Goal: Information Seeking & Learning: Learn about a topic

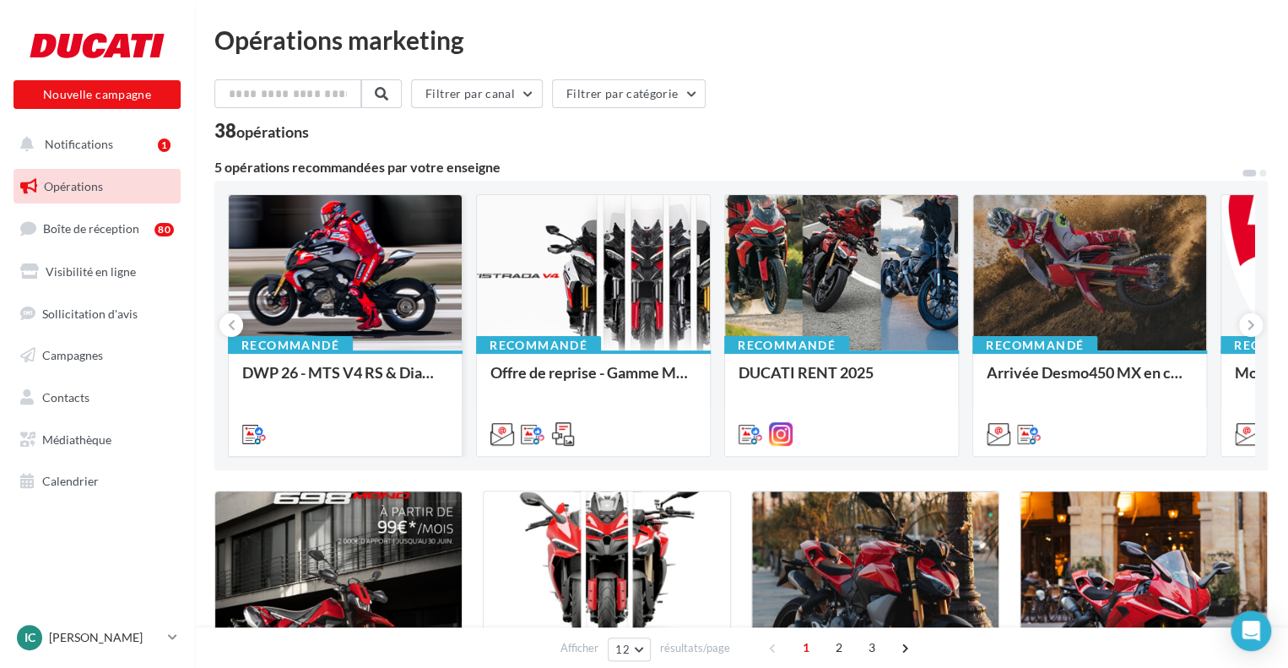
click at [380, 373] on div "DWP 26 - MTS V4 RS & Diavel V4 RS" at bounding box center [345, 381] width 206 height 34
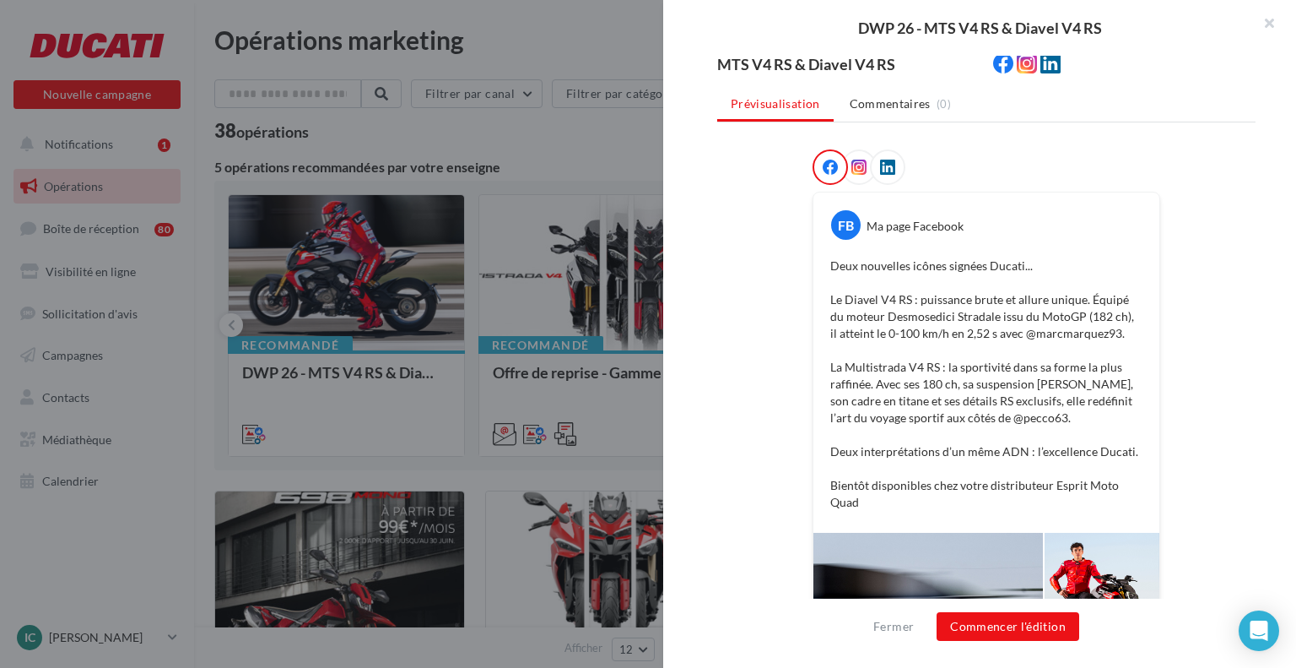
scroll to position [169, 0]
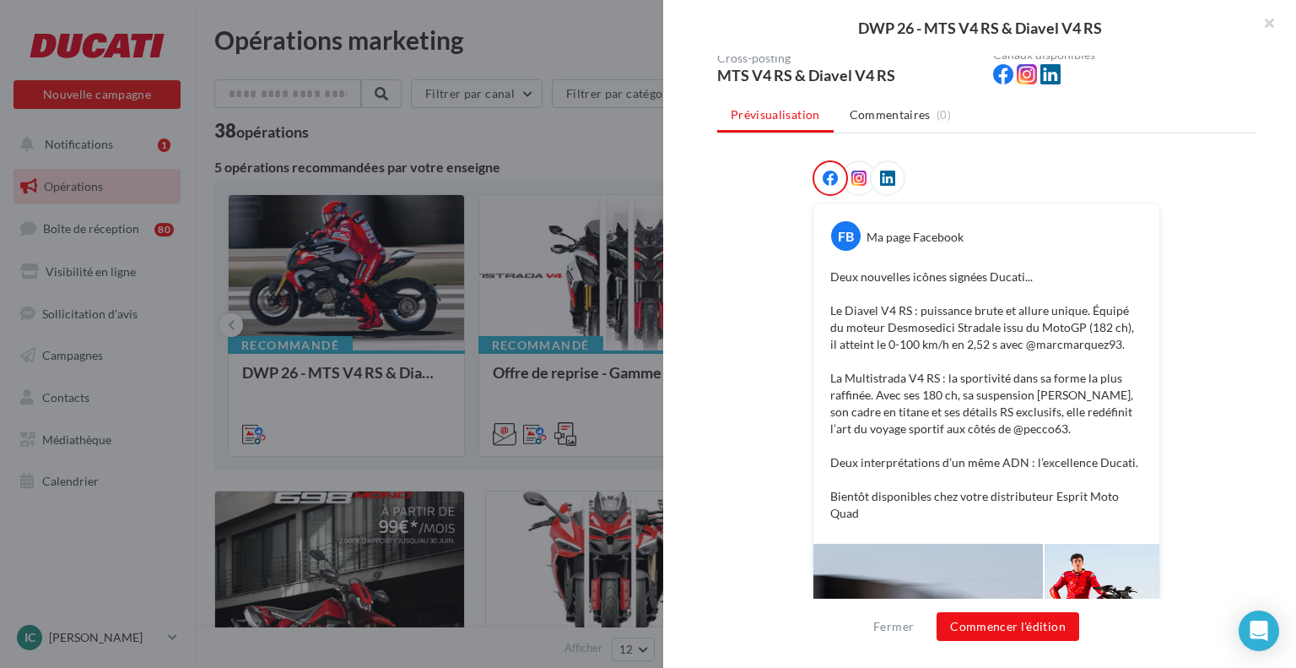
click at [906, 305] on p "Deux nouvelles icônes signées Ducati... Le Diavel V4 RS : puissance brute et al…" at bounding box center [986, 394] width 312 height 253
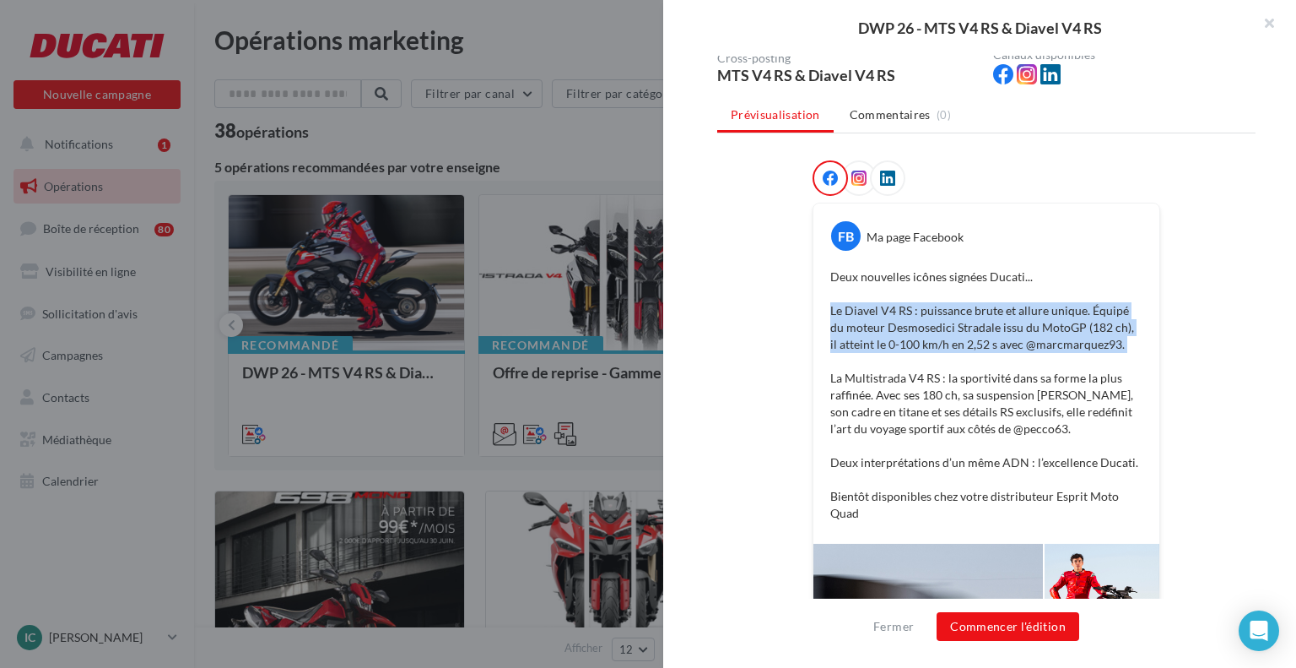
click at [906, 305] on p "Deux nouvelles icônes signées Ducati... Le Diavel V4 RS : puissance brute et al…" at bounding box center [986, 394] width 312 height 253
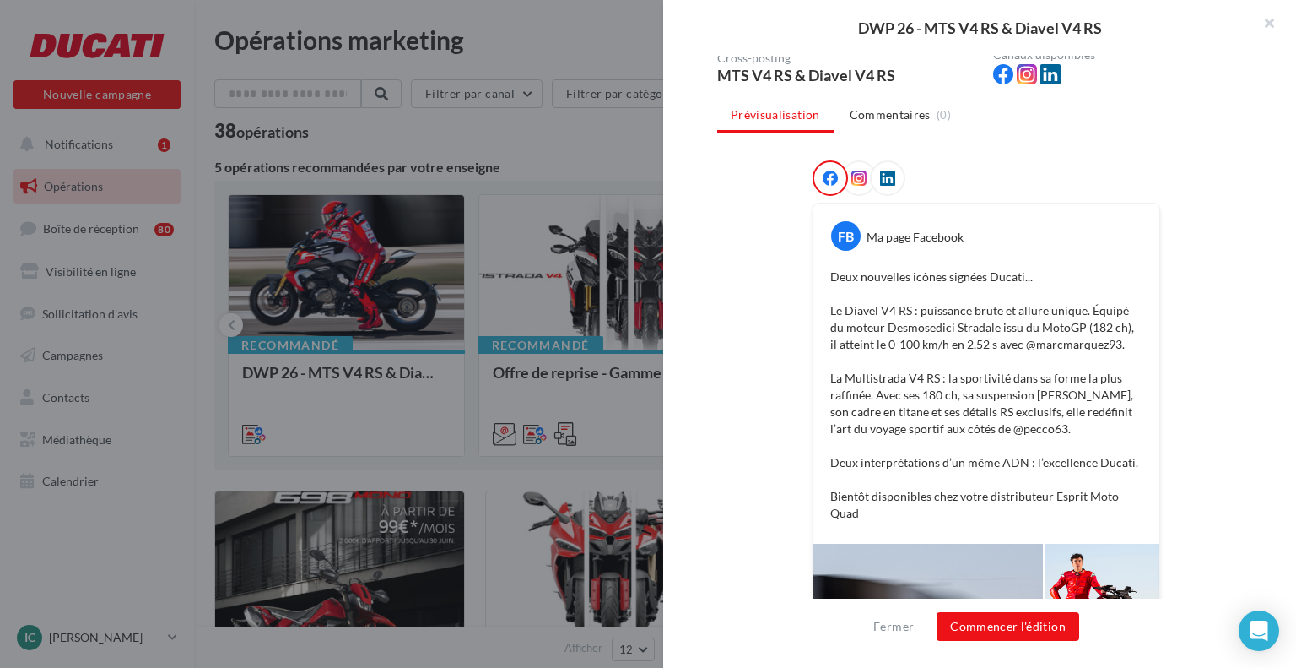
click at [870, 187] on div at bounding box center [884, 177] width 29 height 35
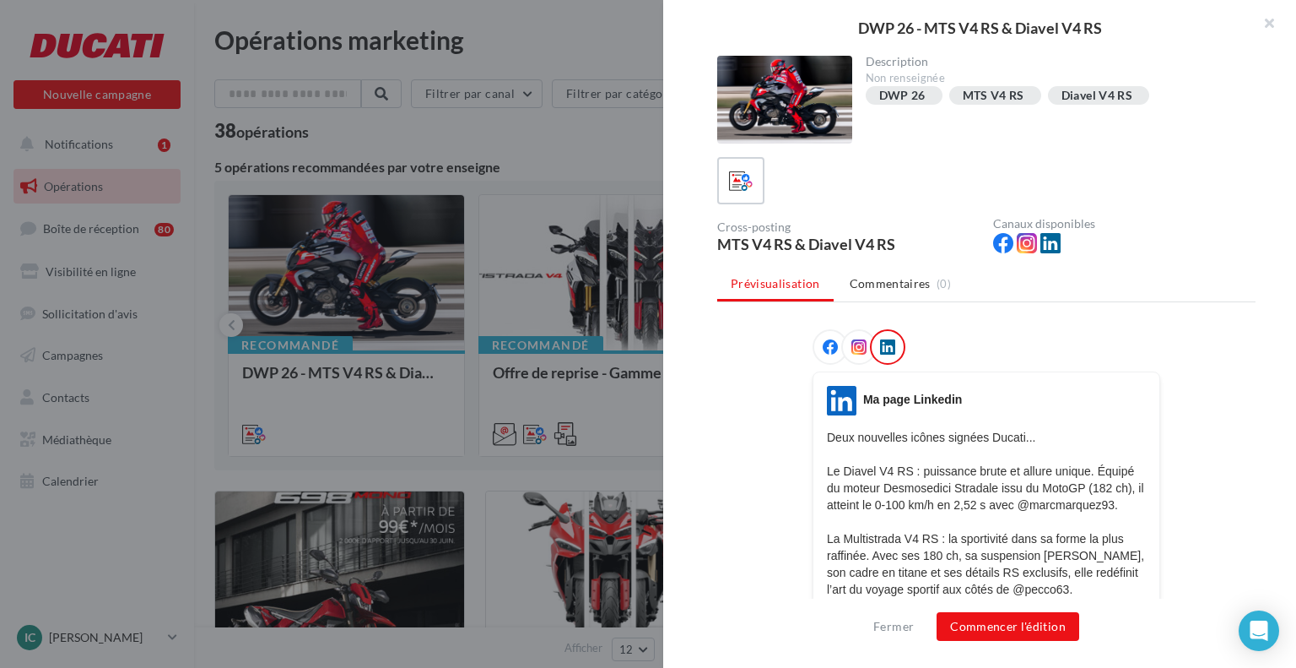
click at [854, 339] on icon at bounding box center [858, 346] width 15 height 15
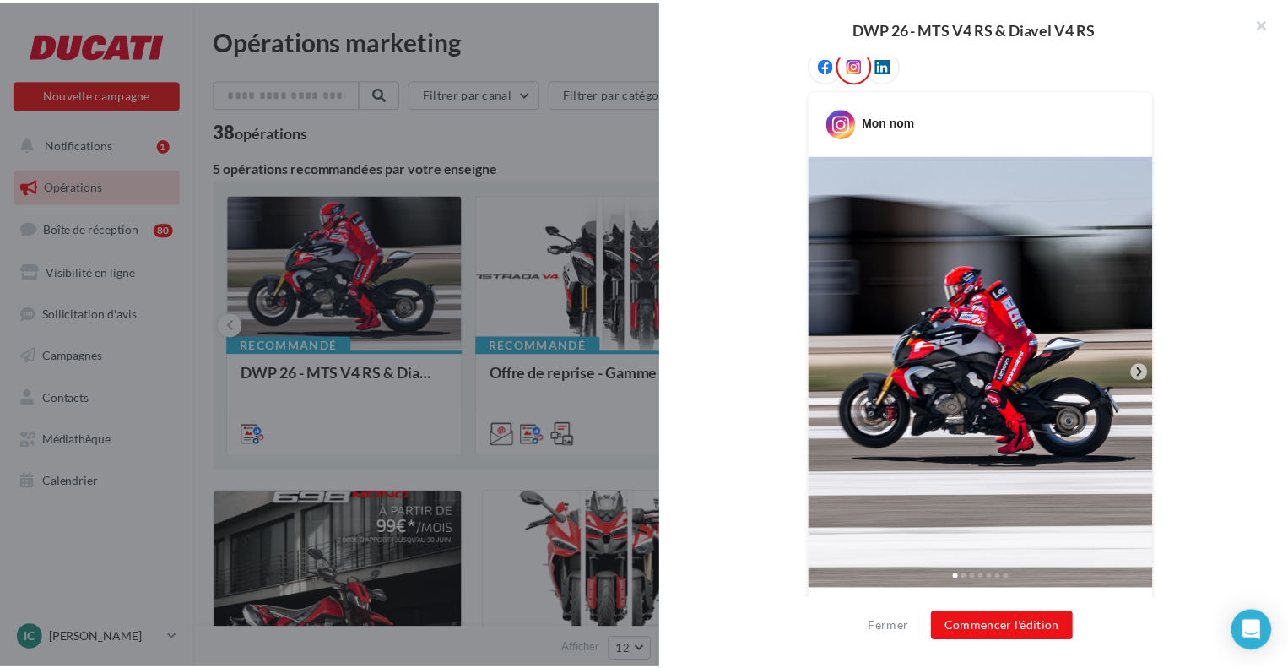
scroll to position [253, 0]
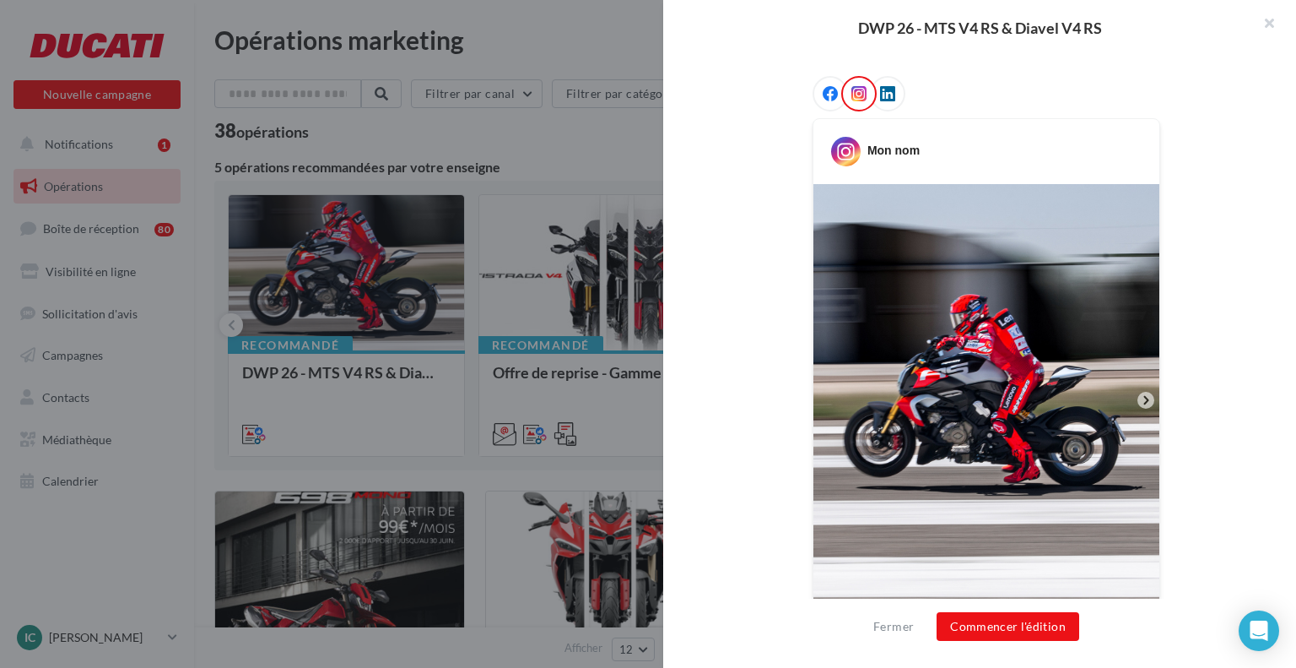
click at [1144, 399] on icon at bounding box center [1145, 399] width 15 height 15
click at [1138, 403] on icon at bounding box center [1145, 399] width 15 height 15
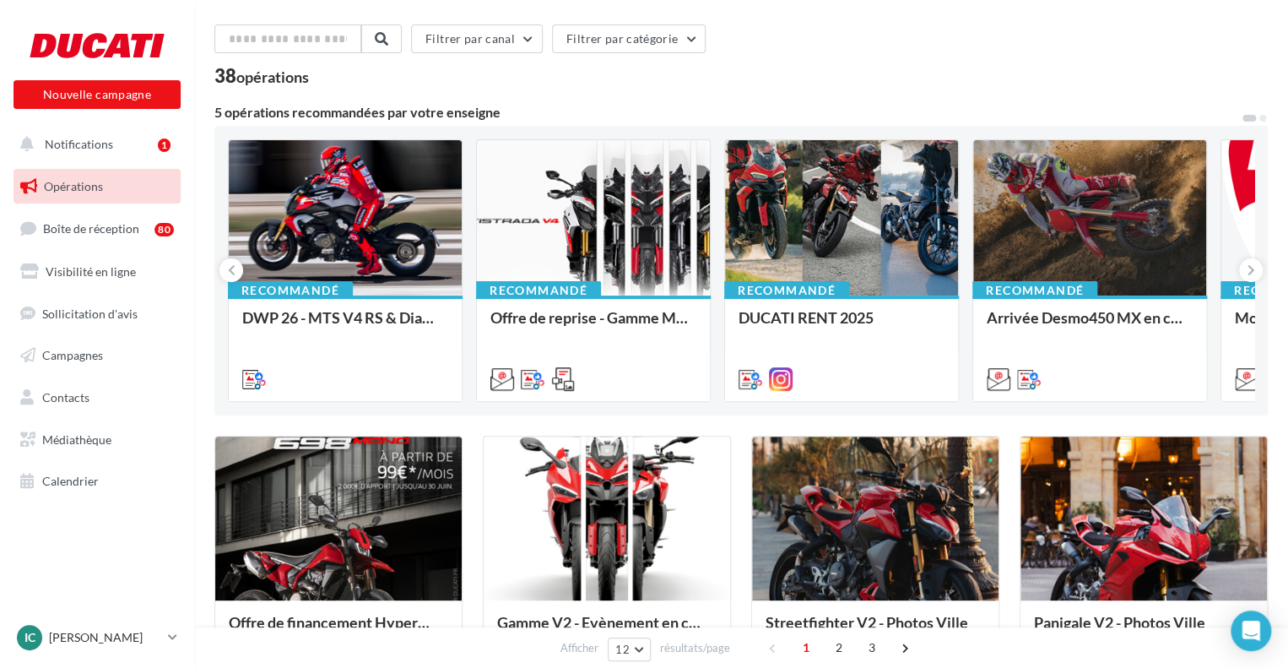
scroll to position [84, 0]
